Goal: Navigation & Orientation: Find specific page/section

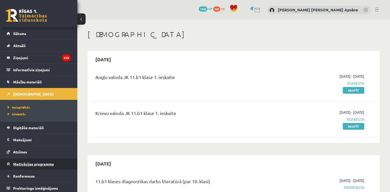
click at [65, 166] on link "Motivācijas programma" at bounding box center [39, 164] width 64 height 12
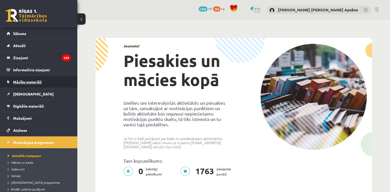
click at [20, 80] on span "Mācību materiāli" at bounding box center [27, 82] width 29 height 5
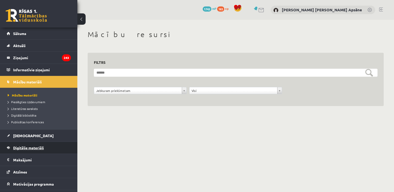
click at [28, 147] on span "Digitālie materiāli" at bounding box center [28, 148] width 31 height 5
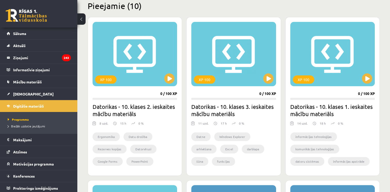
scroll to position [130, 0]
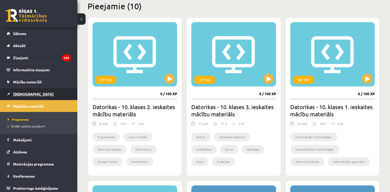
click at [18, 94] on span "[DEMOGRAPHIC_DATA]" at bounding box center [33, 94] width 40 height 5
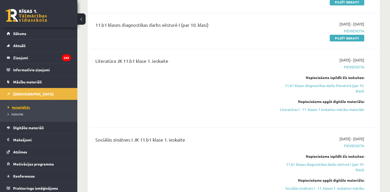
scroll to position [1, 0]
